Goal: Task Accomplishment & Management: Manage account settings

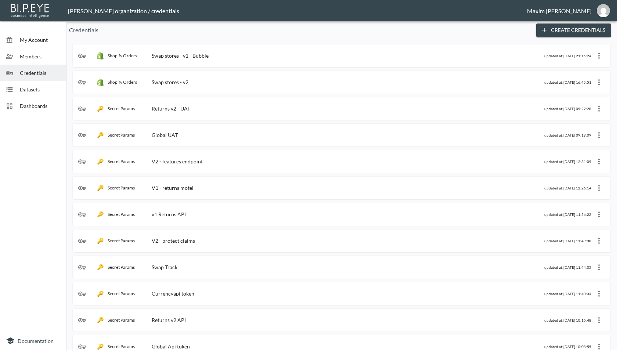
scroll to position [1, 0]
click at [209, 52] on div "Shopify Orders Swap stores - v1 - Bubble" at bounding box center [311, 54] width 466 height 7
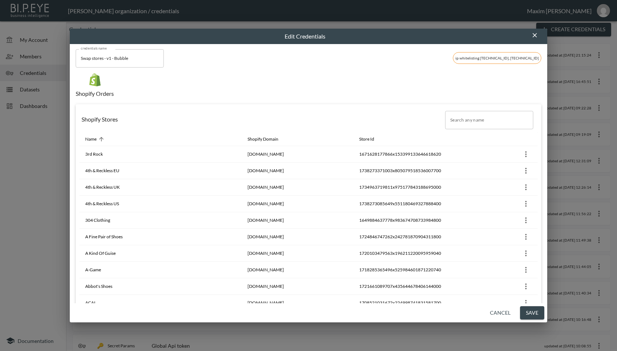
click at [459, 124] on input "Search any name" at bounding box center [489, 120] width 88 height 18
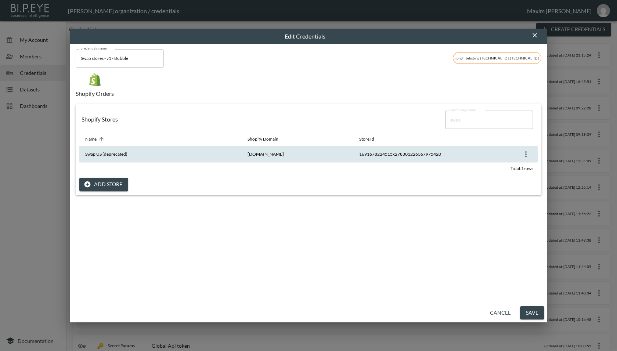
type input "swap"
click at [522, 154] on icon "more" at bounding box center [526, 154] width 9 height 9
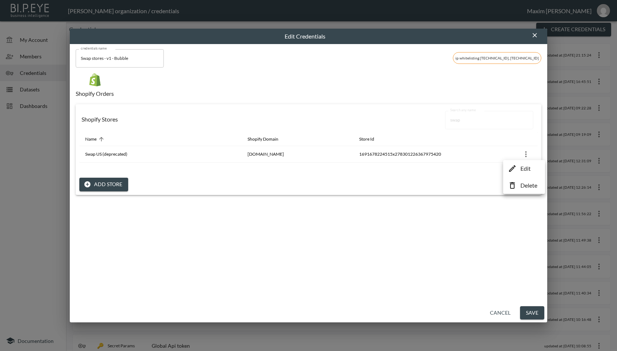
click at [517, 168] on icon at bounding box center [512, 168] width 9 height 9
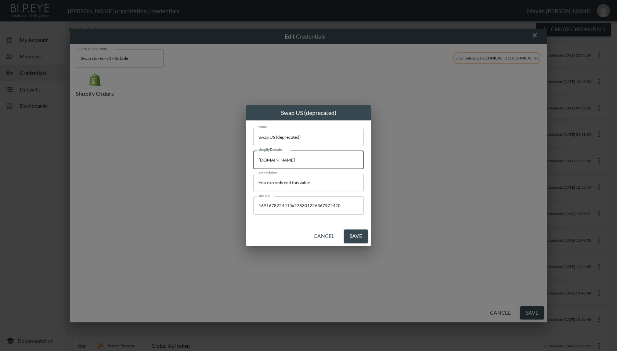
click at [316, 163] on input "[DOMAIN_NAME]" at bounding box center [309, 160] width 110 height 18
click at [313, 185] on input "You can only edit this value" at bounding box center [309, 183] width 110 height 18
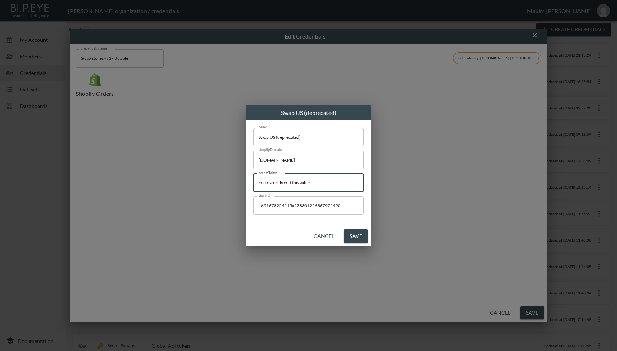
click at [313, 185] on input "You can only edit this value" at bounding box center [309, 183] width 110 height 18
paste input "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"
type input "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"
click at [358, 219] on div "storeId 1691678224515x278301226367975420 storeId" at bounding box center [309, 208] width 110 height 23
click at [357, 181] on input "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" at bounding box center [309, 183] width 110 height 18
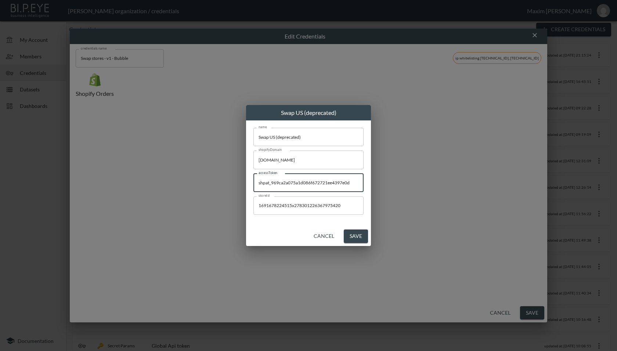
click at [303, 227] on div "Cancel Save" at bounding box center [308, 236] width 125 height 19
click at [358, 237] on button "Save" at bounding box center [356, 237] width 24 height 14
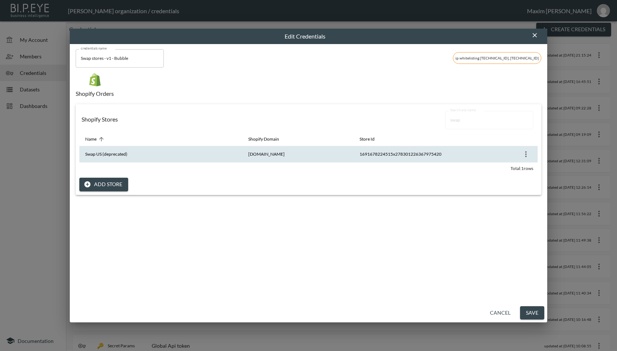
click at [525, 156] on icon "more" at bounding box center [526, 154] width 9 height 9
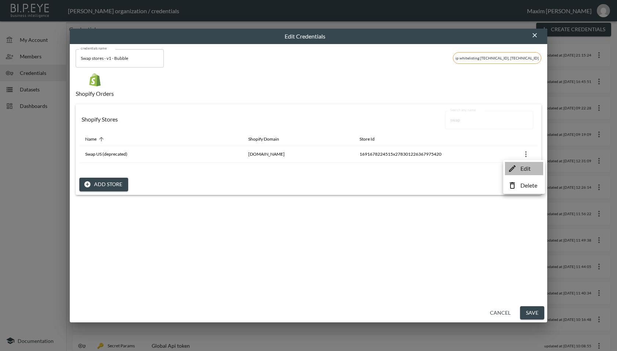
click at [523, 168] on p "Edit" at bounding box center [526, 168] width 10 height 9
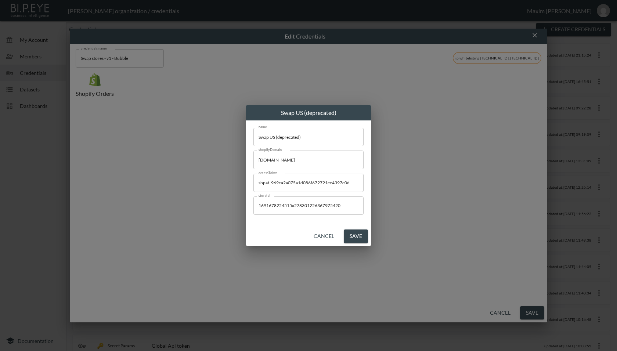
click at [357, 234] on button "Save" at bounding box center [356, 237] width 24 height 14
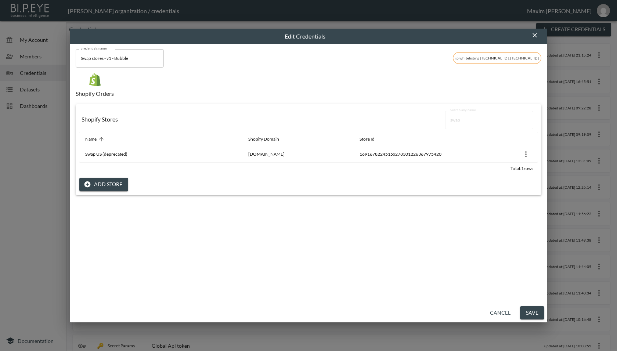
click at [535, 36] on icon "button" at bounding box center [535, 35] width 4 height 4
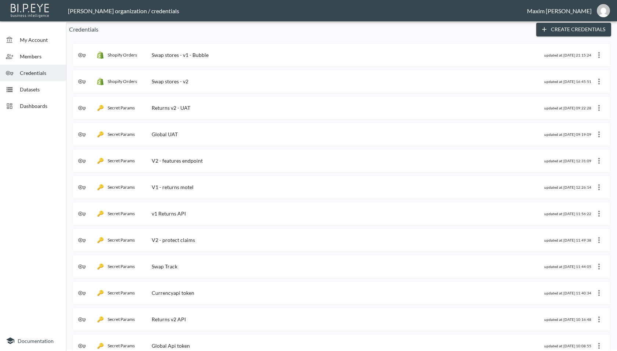
click at [216, 58] on div "Shopify Orders Swap stores - v1 - Bubble" at bounding box center [311, 54] width 466 height 7
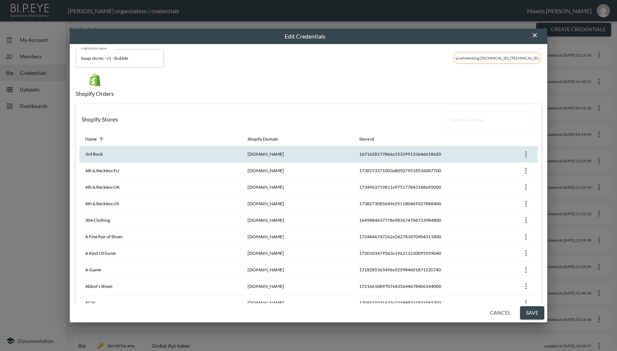
click at [522, 152] on icon "more" at bounding box center [526, 154] width 9 height 9
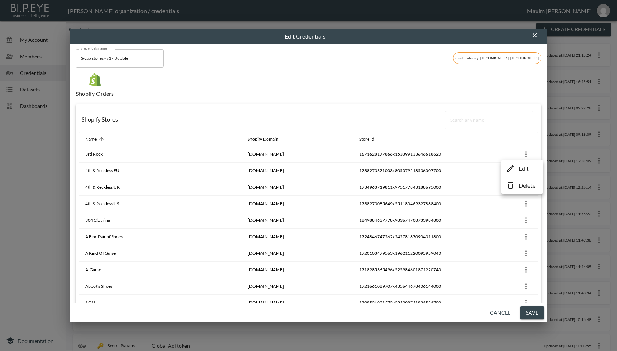
click at [521, 165] on p "Edit" at bounding box center [524, 168] width 10 height 9
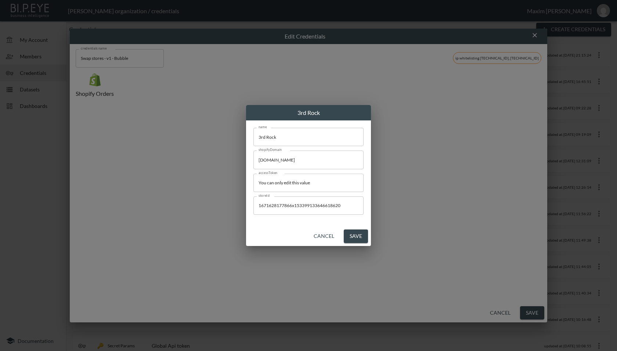
click at [429, 147] on div "3rd Rock name 3rd Rock name shopifyDomain [DOMAIN_NAME] shopifyDomain accessTok…" at bounding box center [308, 175] width 617 height 351
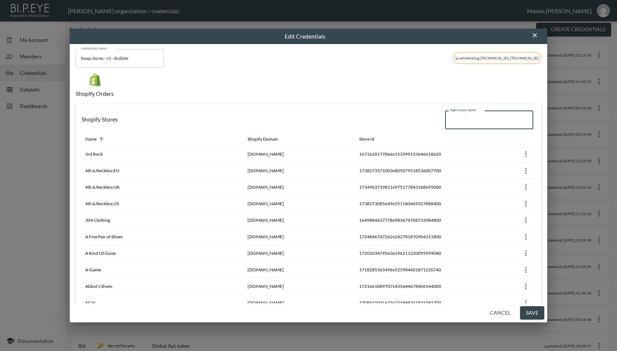
click at [463, 123] on input "Search any name" at bounding box center [489, 120] width 88 height 18
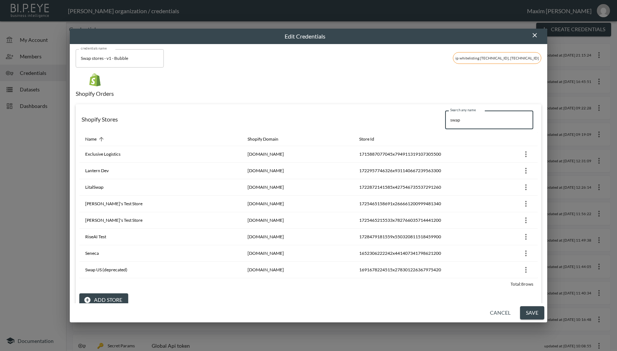
click at [478, 120] on input "swap" at bounding box center [489, 120] width 88 height 18
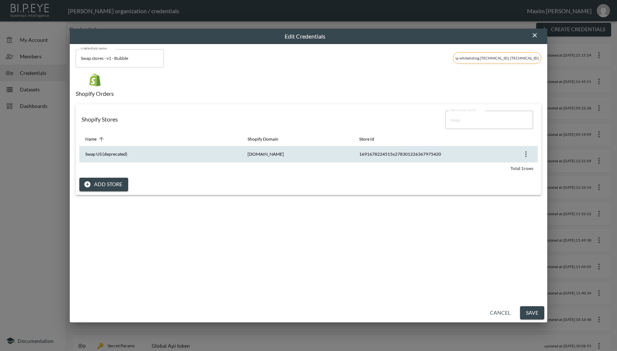
type input "swap"
click at [524, 155] on icon "more" at bounding box center [526, 154] width 9 height 9
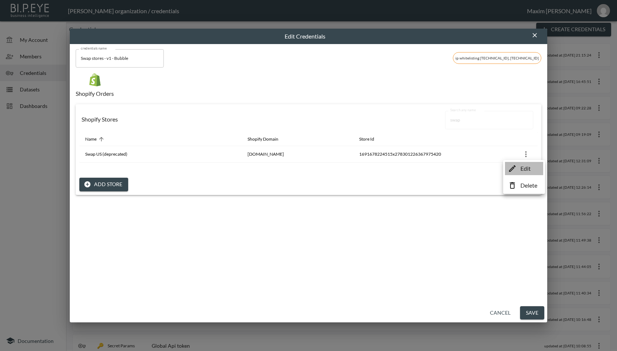
click at [514, 165] on icon at bounding box center [512, 168] width 9 height 9
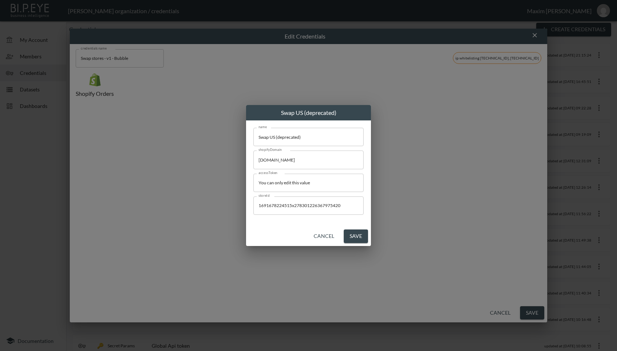
click at [322, 236] on button "Cancel" at bounding box center [324, 237] width 26 height 14
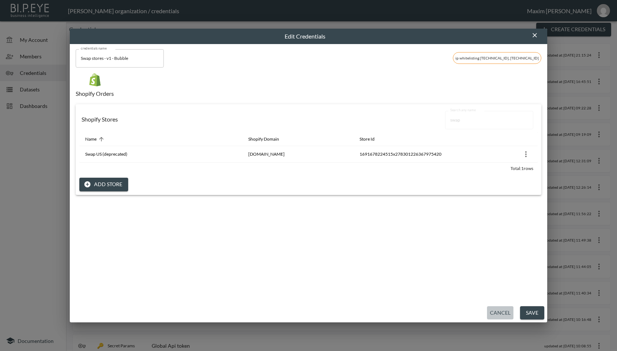
click at [493, 311] on button "Cancel" at bounding box center [500, 313] width 26 height 14
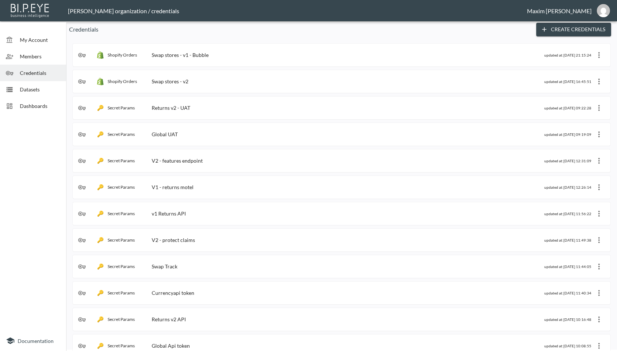
click at [599, 54] on icon "more" at bounding box center [599, 55] width 9 height 9
click at [590, 65] on p "Edit" at bounding box center [591, 69] width 10 height 9
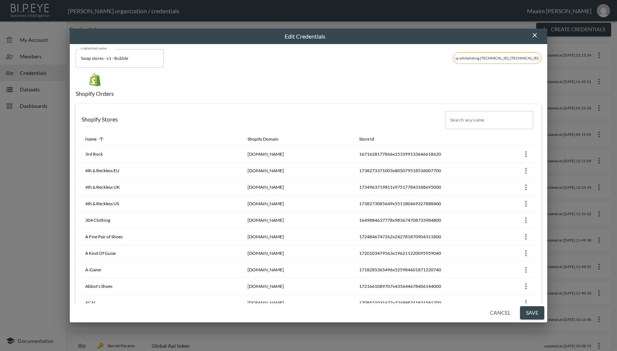
click at [508, 124] on input "Search any name" at bounding box center [489, 120] width 88 height 18
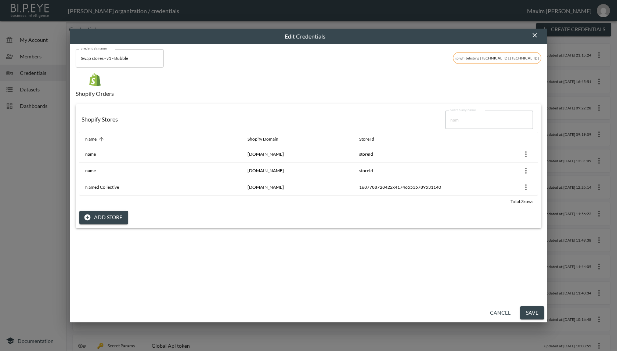
type input "nam"
click at [421, 79] on div "Shopify Orders" at bounding box center [309, 88] width 466 height 31
click at [500, 311] on button "Cancel" at bounding box center [500, 313] width 26 height 14
